Goal: Find contact information: Find contact information

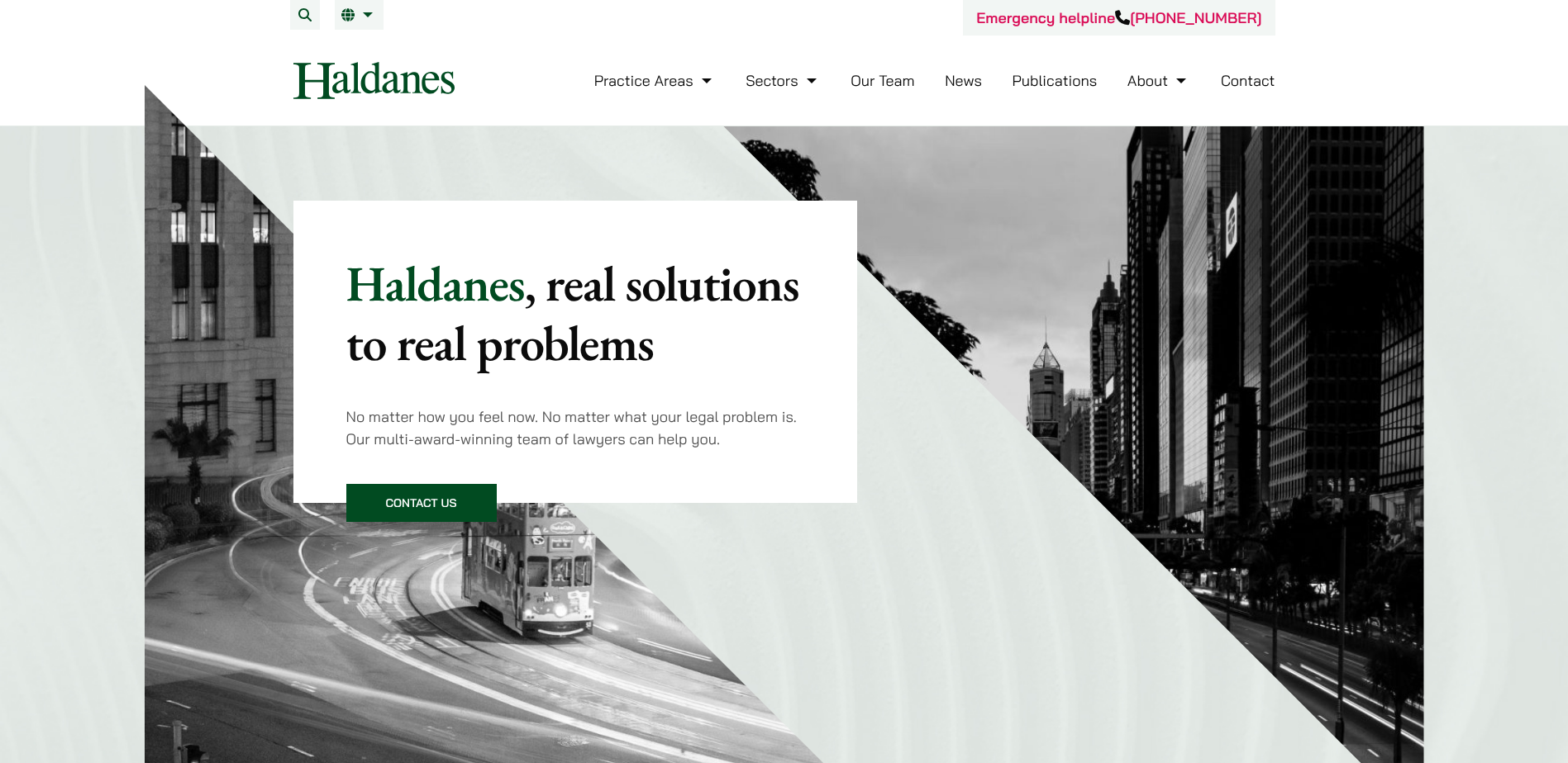
click at [896, 85] on link "Our Team" at bounding box center [882, 81] width 64 height 19
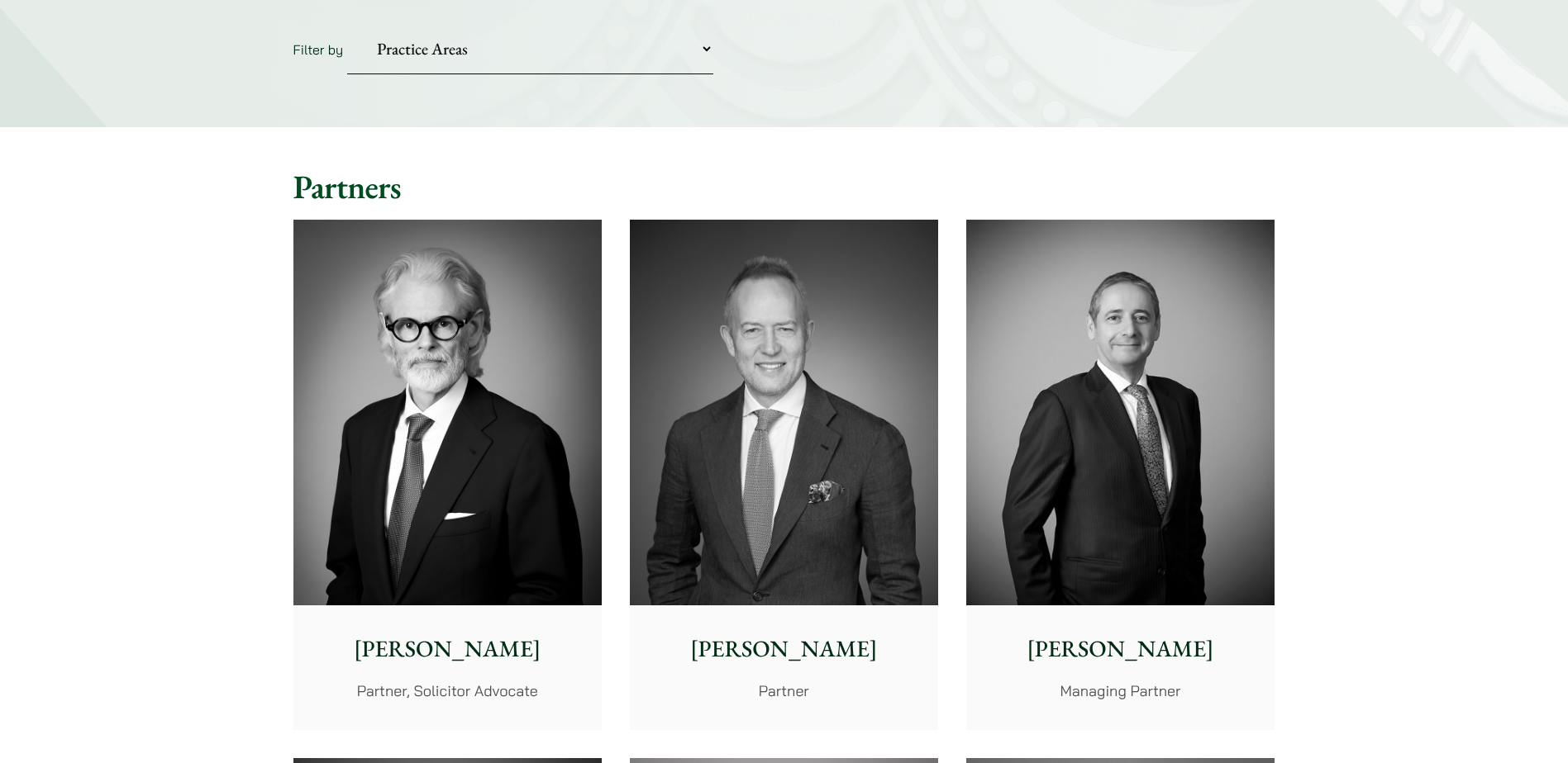
scroll to position [413, 0]
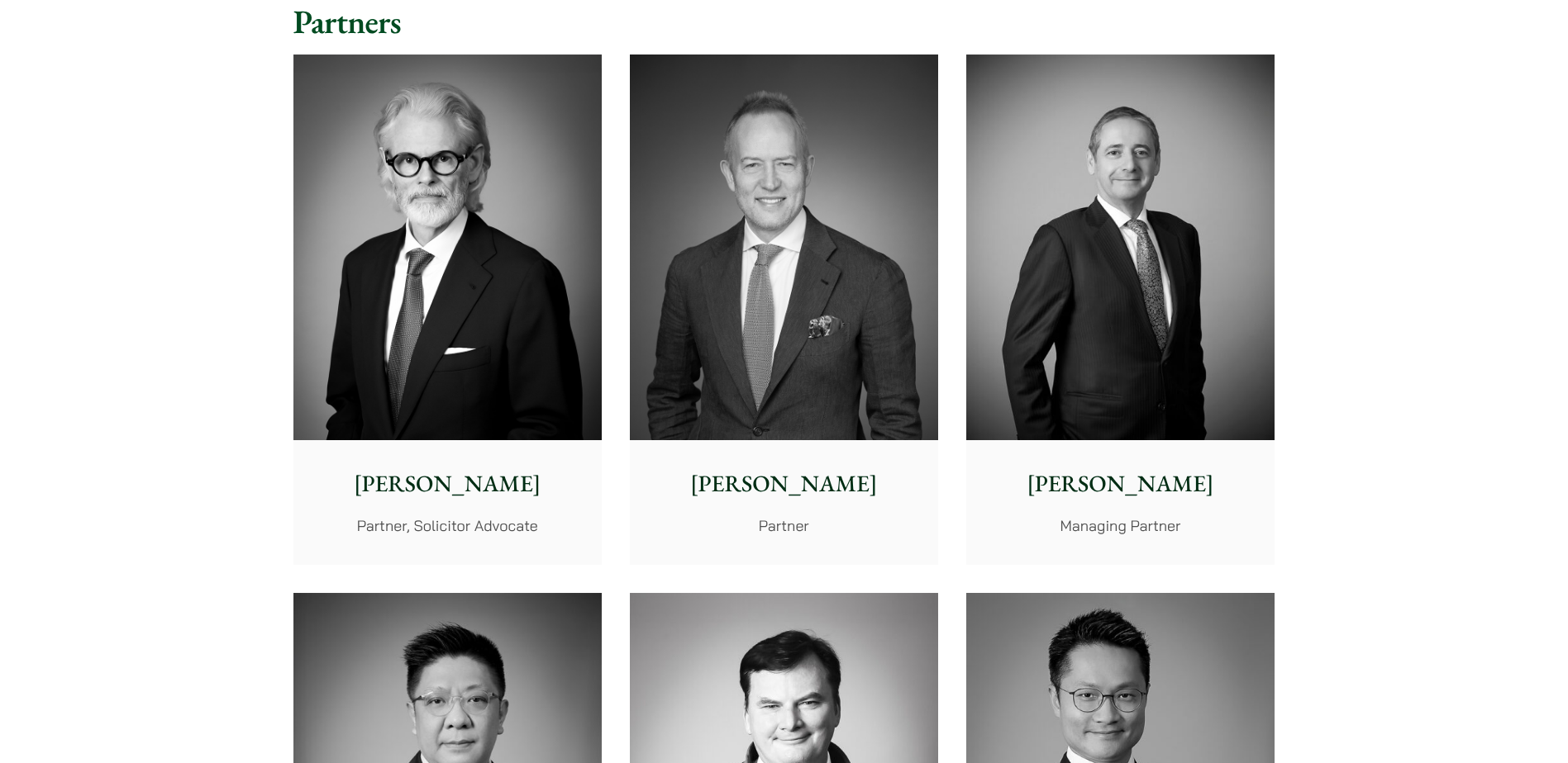
click at [437, 480] on p "[PERSON_NAME]" at bounding box center [448, 484] width 282 height 35
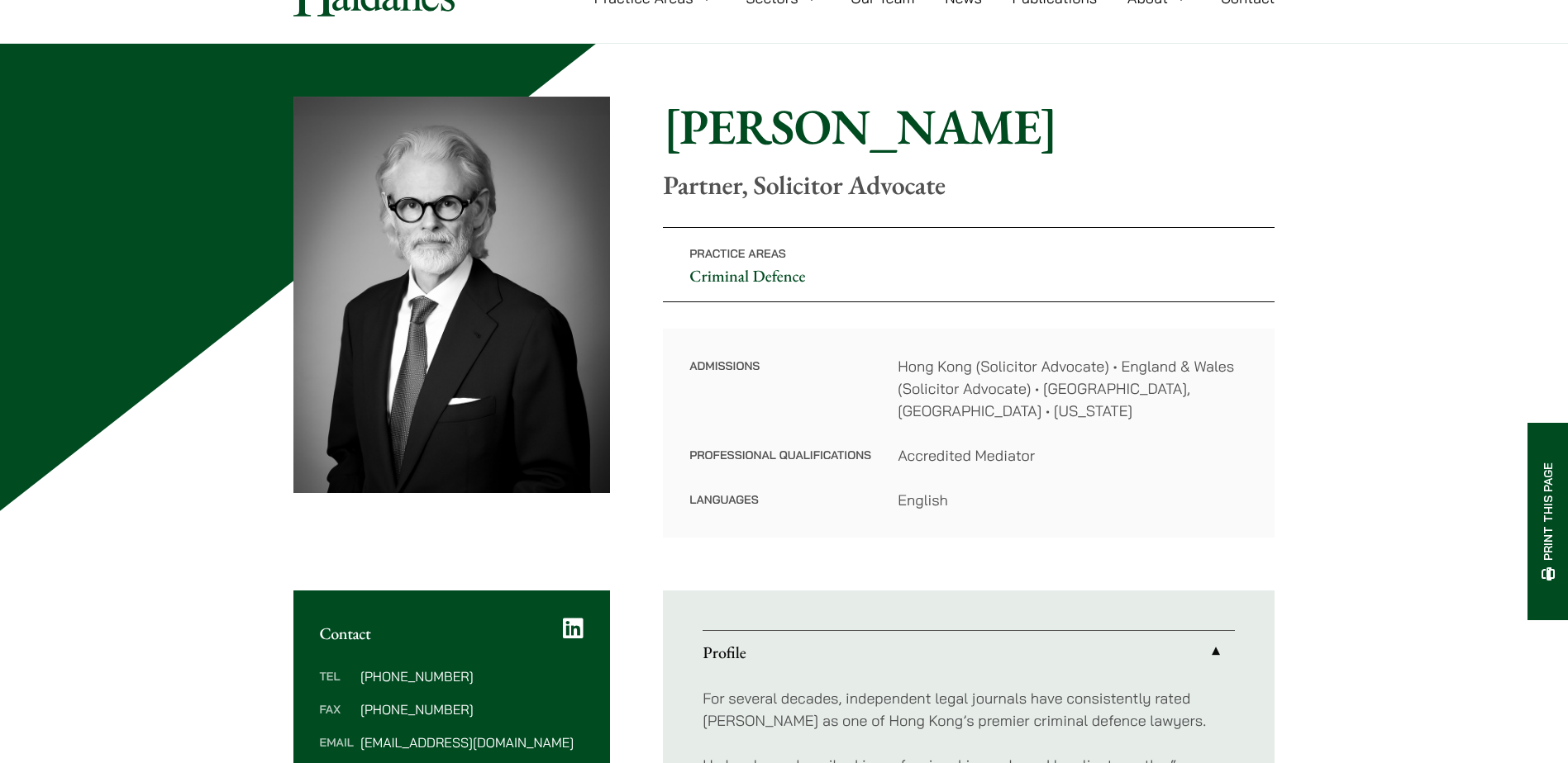
scroll to position [330, 0]
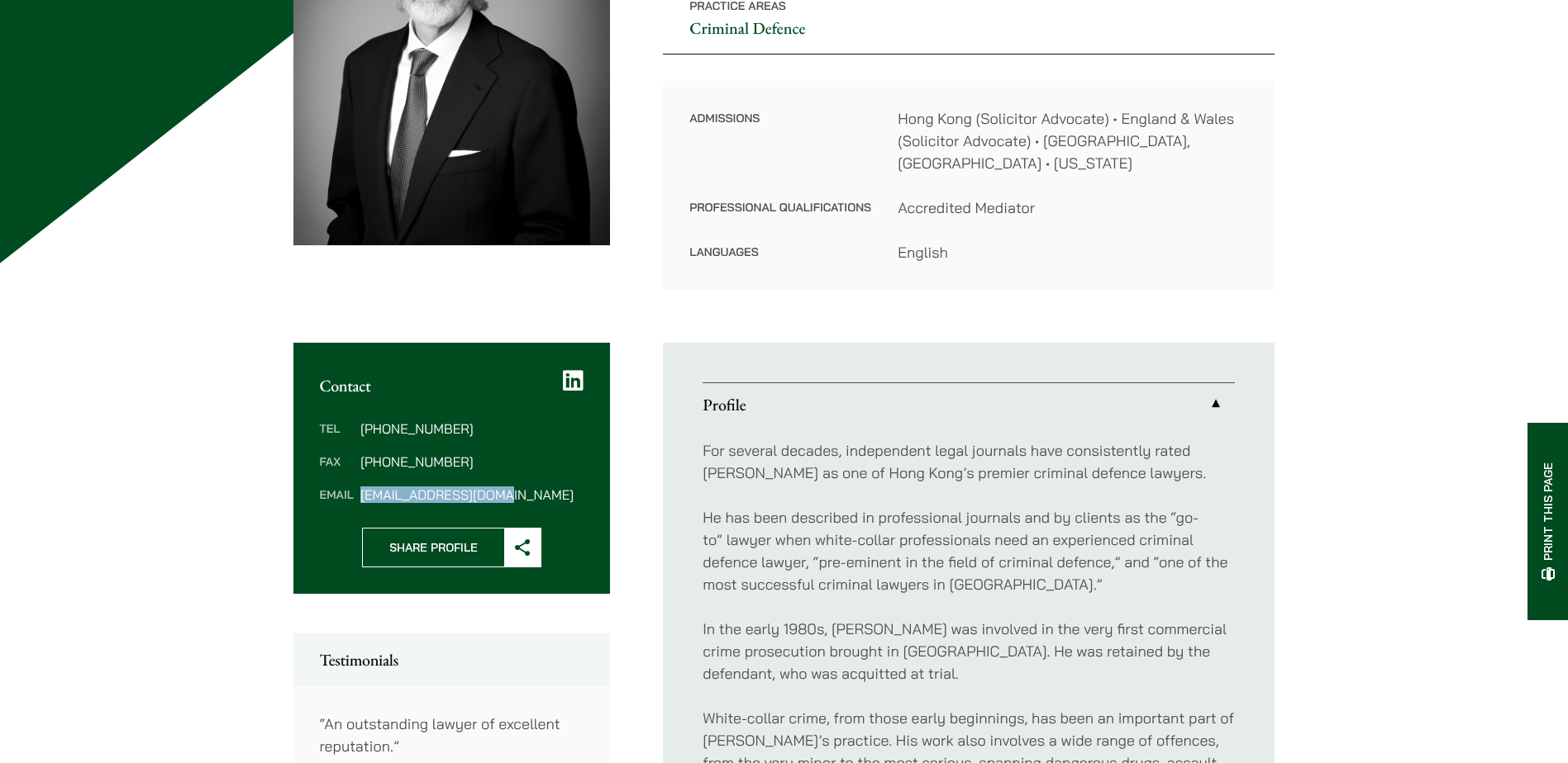
drag, startPoint x: 524, startPoint y: 475, endPoint x: 362, endPoint y: 478, distance: 162.0
click at [362, 489] on dd "midgley@haldanes.com" at bounding box center [472, 495] width 223 height 13
